Goal: Task Accomplishment & Management: Use online tool/utility

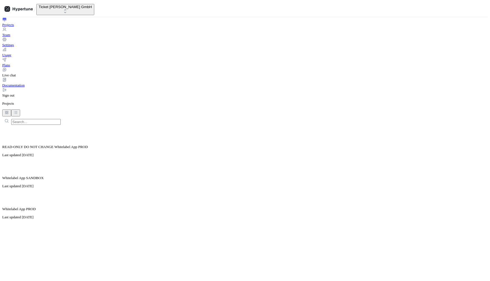
click at [211, 215] on p "Last updated 1 day ago" at bounding box center [244, 217] width 485 height 4
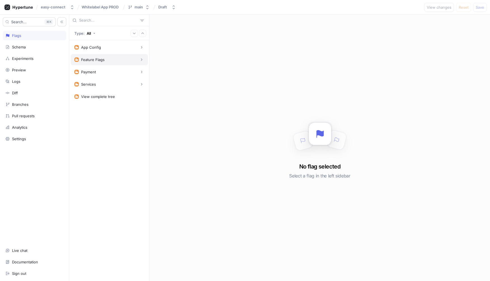
click at [110, 57] on div "Feature Flags" at bounding box center [109, 60] width 70 height 6
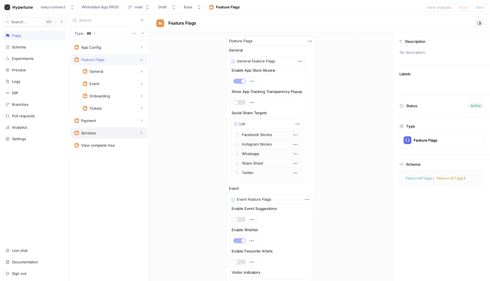
click at [92, 133] on div "Services" at bounding box center [88, 133] width 15 height 4
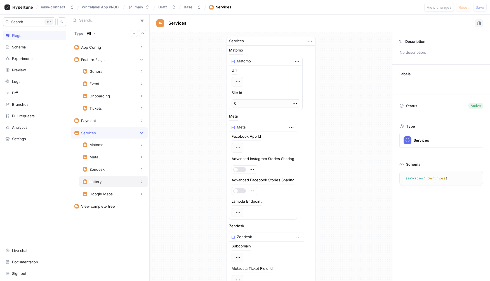
click at [96, 182] on div "Lottery" at bounding box center [95, 181] width 12 height 4
type textarea "lottery: Lottery!"
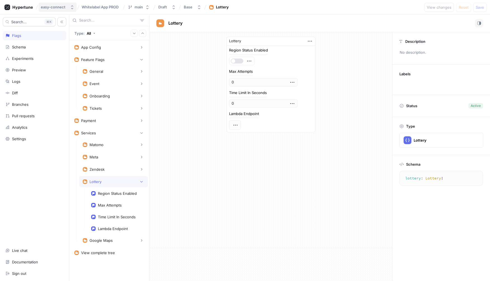
click at [60, 7] on div "easy-connect" at bounding box center [53, 7] width 25 height 5
click at [62, 6] on div "easy-connect" at bounding box center [53, 7] width 25 height 5
click at [57, 37] on span "easy-connect" at bounding box center [73, 38] width 47 height 5
click at [96, 7] on span "Whitelabel App PROD" at bounding box center [100, 7] width 37 height 4
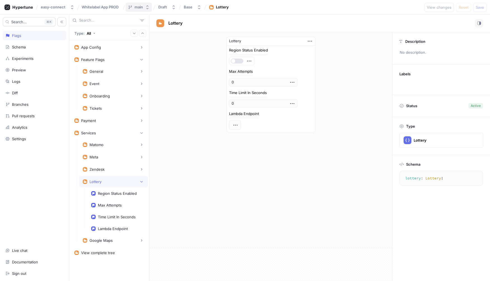
click at [135, 7] on div "main" at bounding box center [139, 7] width 8 height 5
click at [259, 7] on div "easy-connect Whitelabel App PROD main Draft Base Lottery View changes Reset Save" at bounding box center [245, 7] width 490 height 15
click at [22, 104] on div "Branches" at bounding box center [20, 104] width 16 height 4
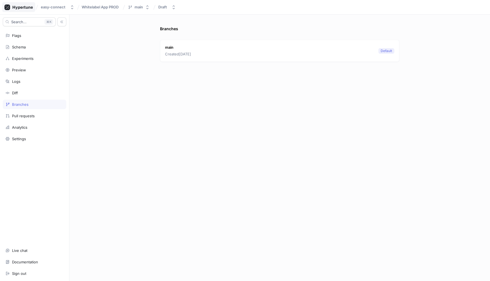
click at [25, 4] on icon at bounding box center [18, 7] width 29 height 6
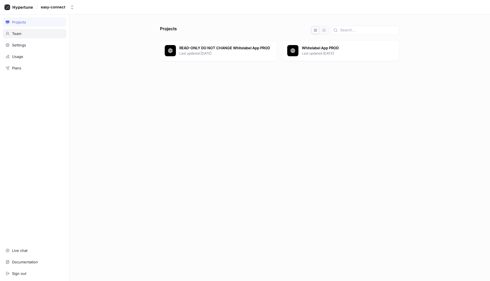
click at [18, 31] on div "Team" at bounding box center [34, 34] width 63 height 10
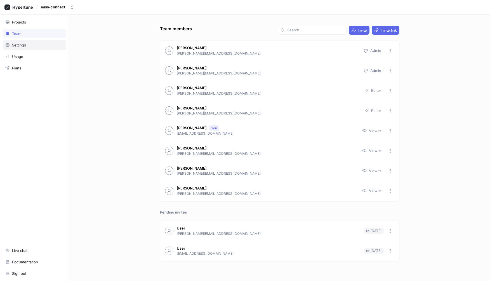
click at [17, 44] on div "Settings" at bounding box center [19, 45] width 14 height 4
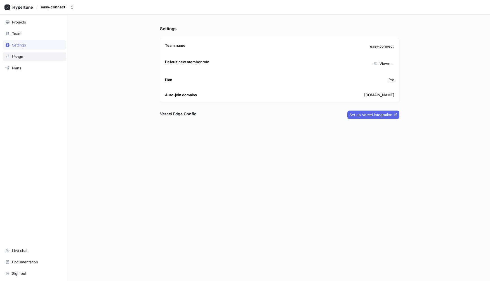
click at [12, 58] on div "Usage" at bounding box center [17, 56] width 11 height 4
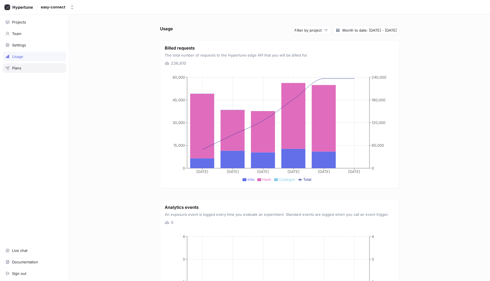
click at [10, 70] on div "Plans" at bounding box center [34, 68] width 63 height 10
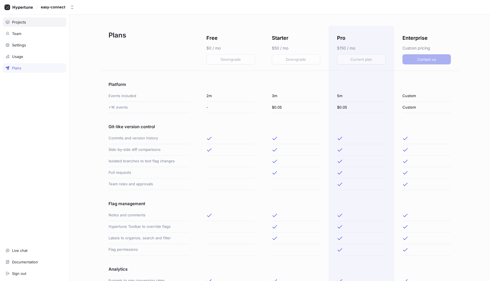
click at [22, 22] on div "Projects" at bounding box center [19, 22] width 14 height 4
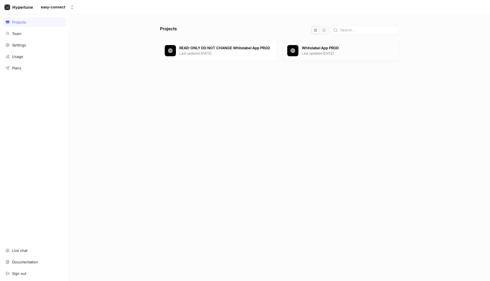
click at [316, 45] on p "Whitelabel App PROD" at bounding box center [348, 48] width 93 height 6
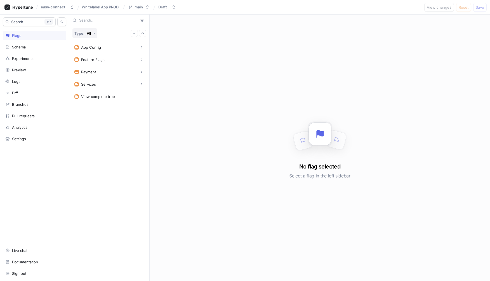
click at [92, 32] on button "Type: All" at bounding box center [84, 33] width 25 height 10
